Goal: Task Accomplishment & Management: Use online tool/utility

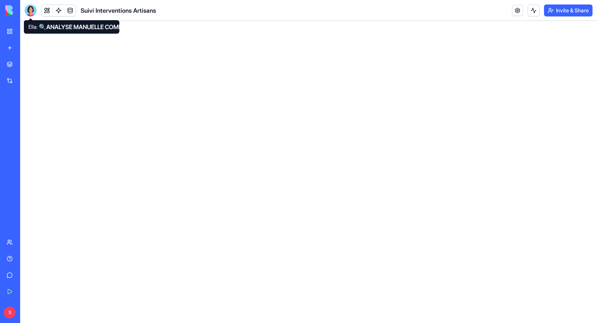
click at [31, 12] on div at bounding box center [31, 10] width 12 height 12
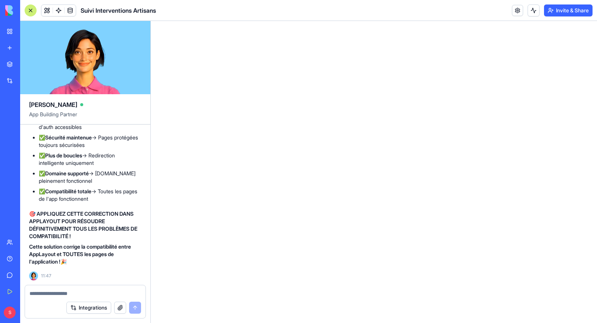
click at [11, 34] on link "My Workspace" at bounding box center [17, 31] width 30 height 15
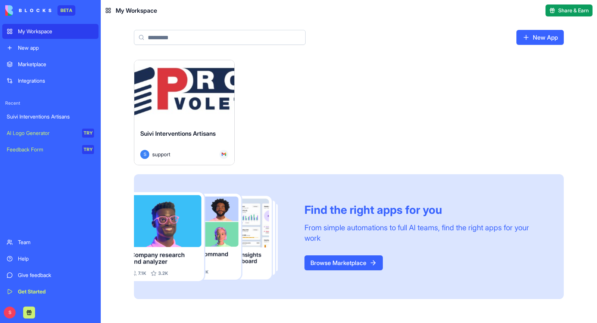
click at [221, 98] on div "Launch" at bounding box center [184, 91] width 100 height 63
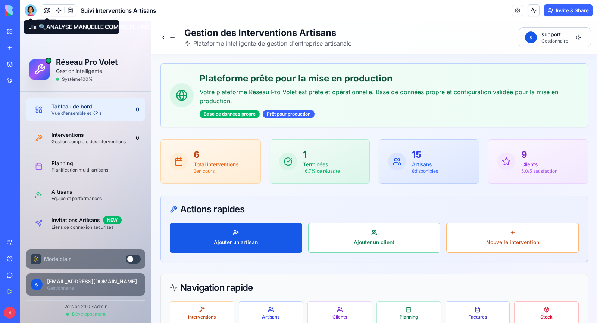
click at [33, 10] on div at bounding box center [31, 10] width 12 height 12
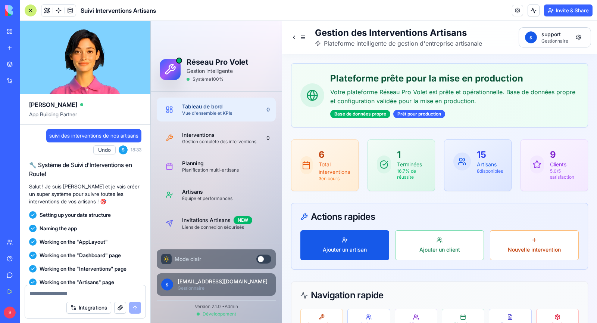
scroll to position [169301, 0]
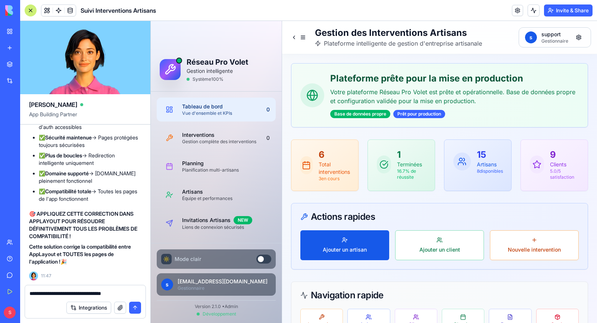
type textarea "**********"
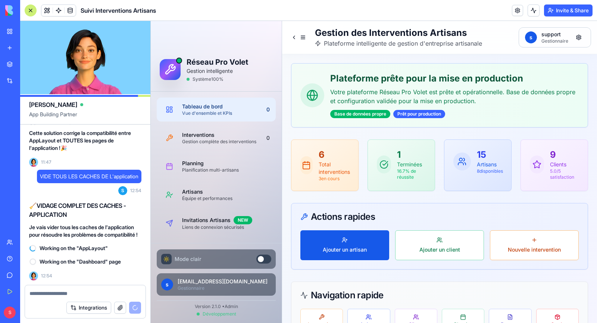
scroll to position [169422, 0]
